Goal: Task Accomplishment & Management: Manage account settings

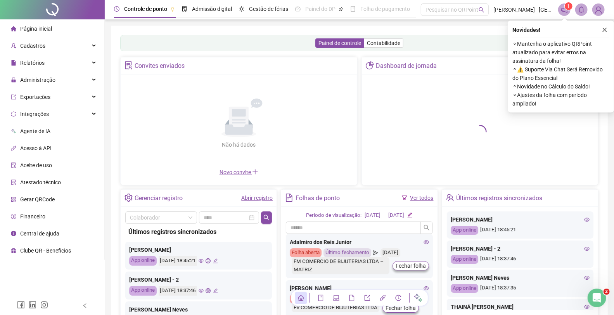
click at [437, 43] on div "Painel de controle Contabilidade" at bounding box center [359, 43] width 478 height 16
click at [41, 54] on ul "Página inicial Cadastros Relatórios Administração Exportações Integrações Agent…" at bounding box center [52, 139] width 105 height 240
click at [42, 49] on span "Cadastros" at bounding box center [28, 46] width 35 height 16
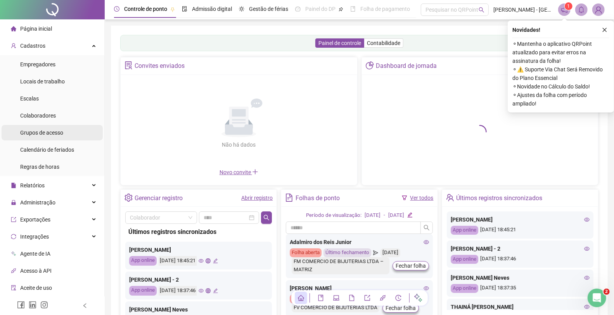
click at [70, 138] on li "Grupos de acesso" at bounding box center [52, 133] width 101 height 16
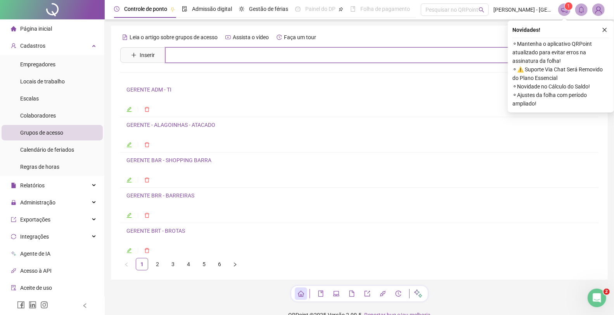
click at [232, 55] on input "text" at bounding box center [372, 55] width 415 height 16
type input "*****"
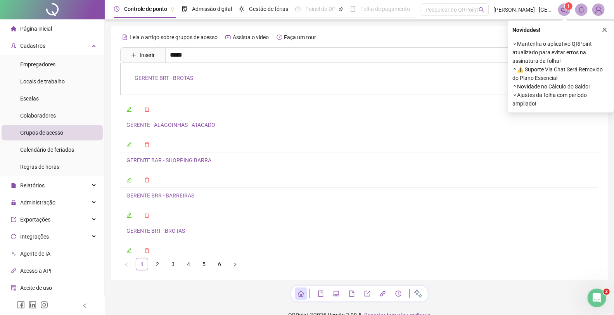
click at [158, 79] on link "GERENTE BRT - BROTAS" at bounding box center [164, 78] width 59 height 6
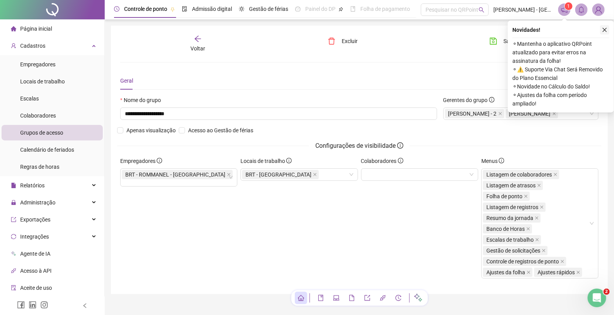
click at [604, 28] on icon "close" at bounding box center [604, 29] width 5 height 5
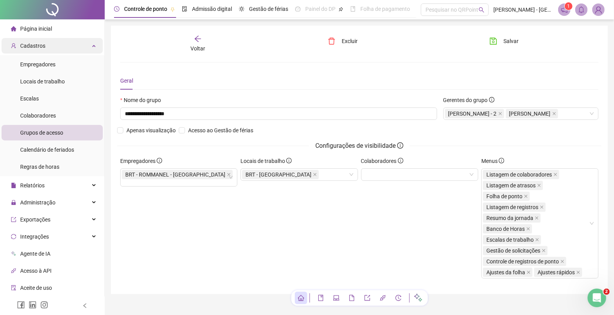
click at [57, 50] on div "Cadastros" at bounding box center [52, 46] width 101 height 16
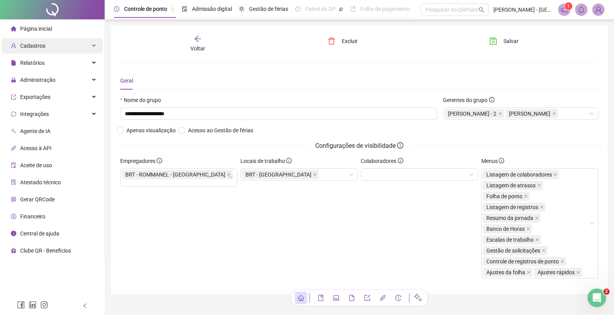
click at [57, 50] on div "Cadastros" at bounding box center [52, 46] width 101 height 16
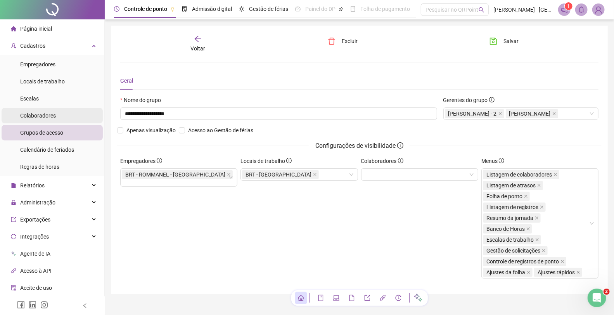
click at [48, 115] on span "Colaboradores" at bounding box center [38, 115] width 36 height 6
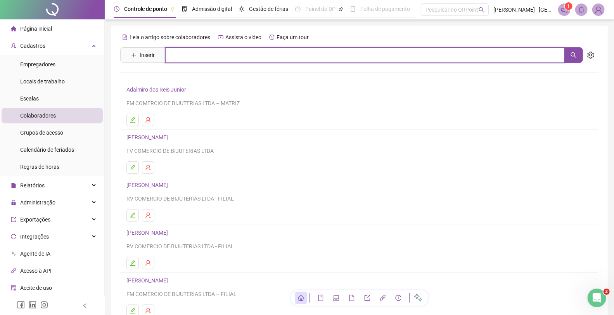
click at [176, 61] on input "text" at bounding box center [364, 55] width 399 height 16
type input "********"
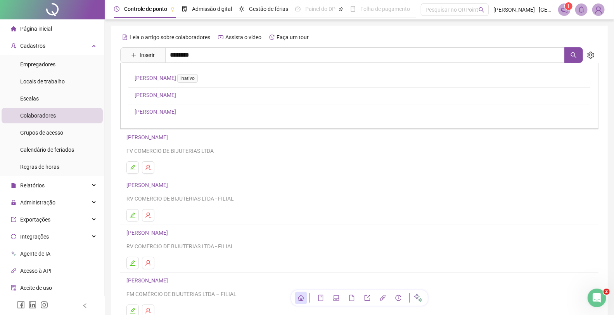
click at [176, 110] on link "[PERSON_NAME]" at bounding box center [155, 112] width 41 height 6
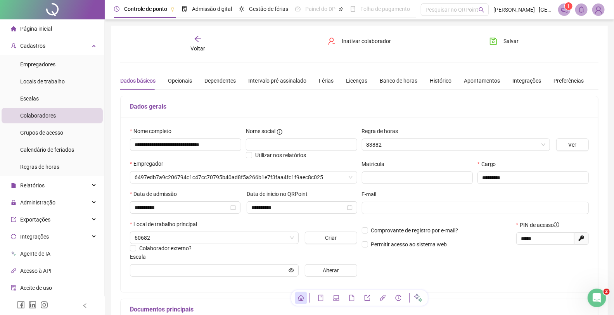
type input "**********"
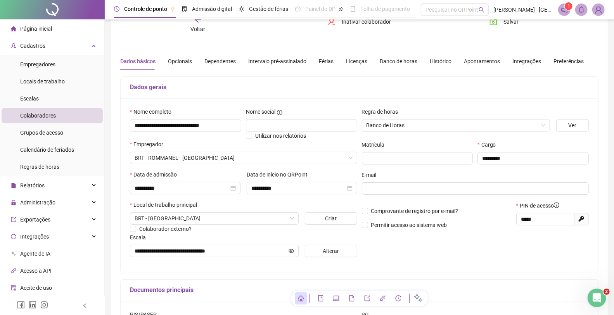
scroll to position [16, 0]
